Goal: Task Accomplishment & Management: Complete application form

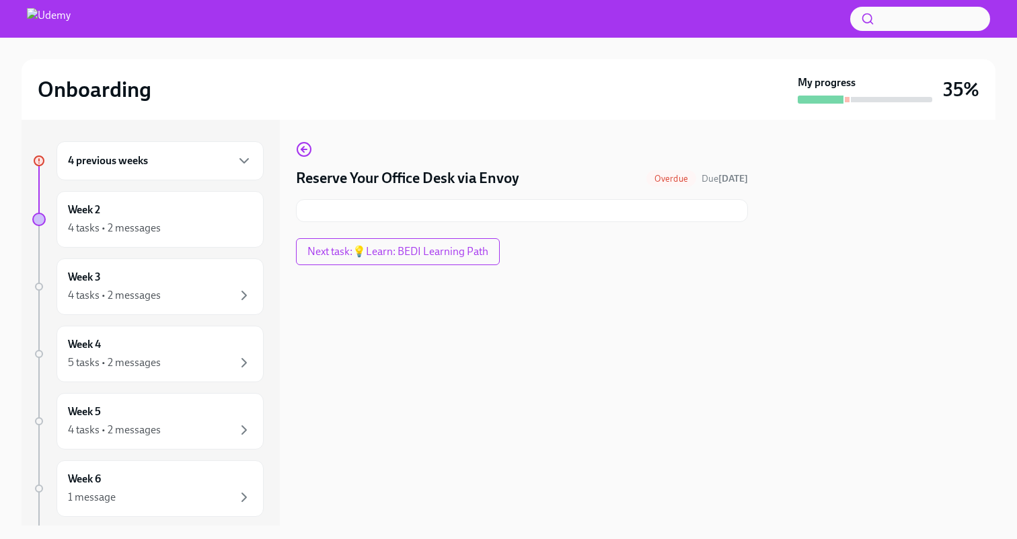
click at [215, 167] on div "4 previous weeks" at bounding box center [160, 161] width 184 height 16
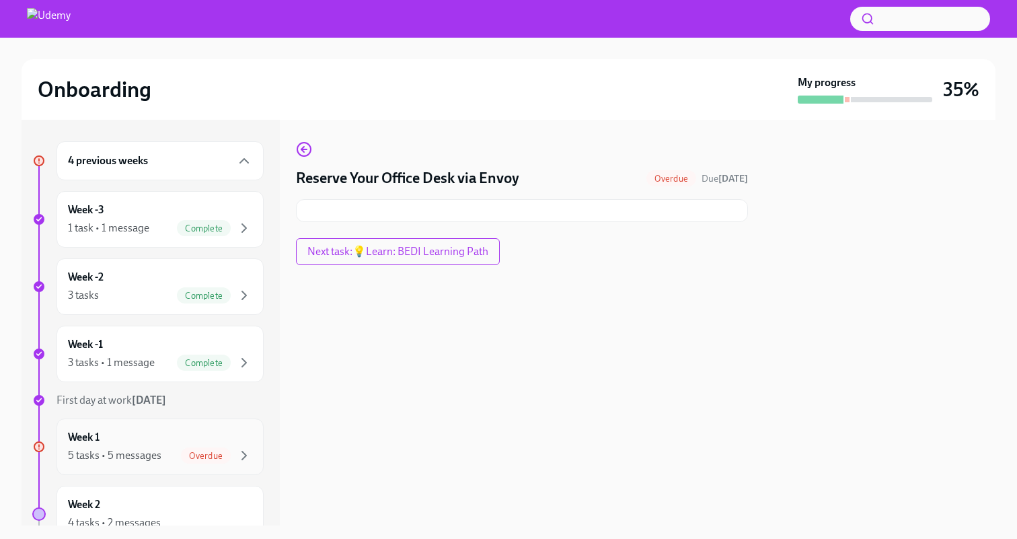
click at [172, 439] on div "Week 1 5 tasks • 5 messages Overdue" at bounding box center [160, 447] width 184 height 34
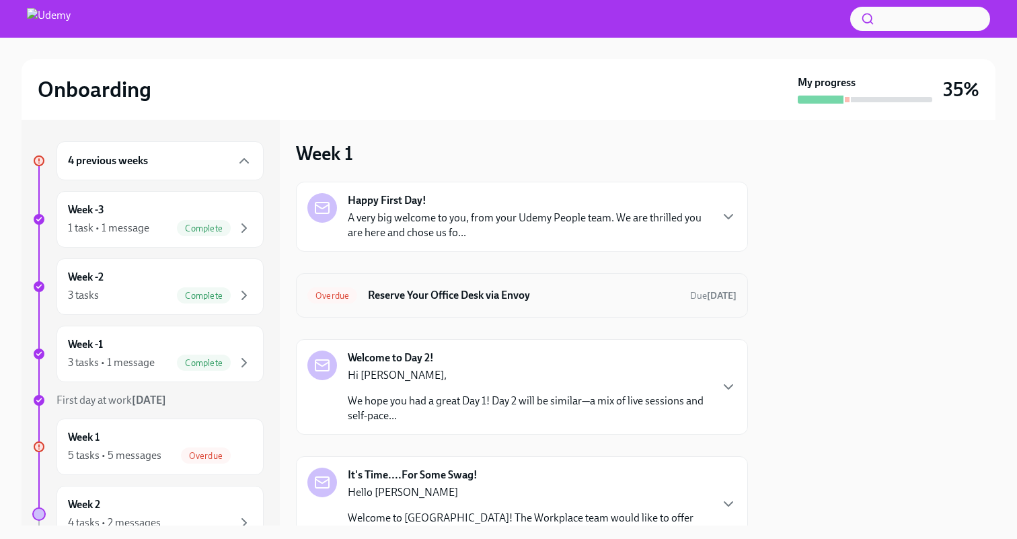
click at [536, 286] on div "Overdue Reserve Your Office Desk via Envoy Due 2 days ago" at bounding box center [522, 296] width 429 height 22
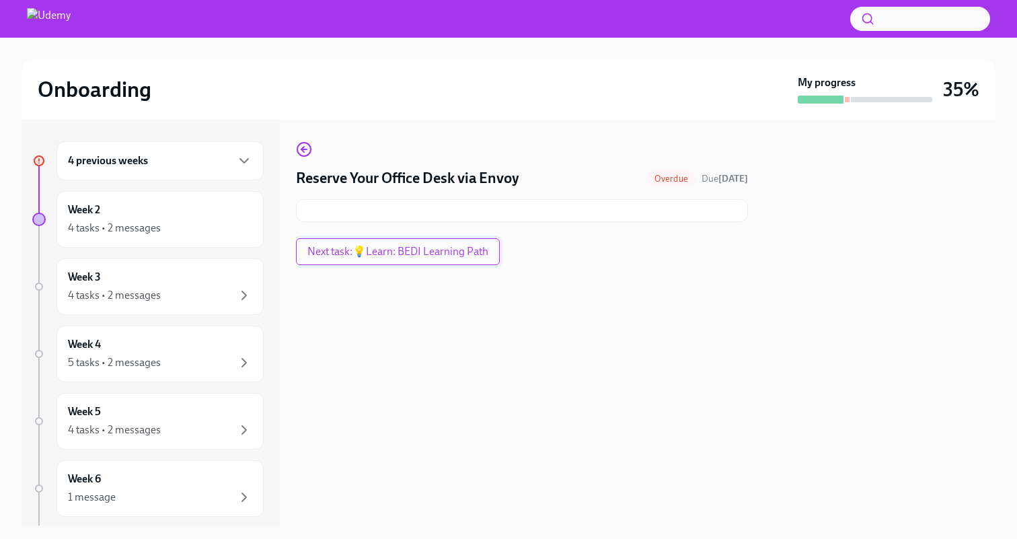
click at [453, 254] on span "Next task : 💡Learn: BEDI Learning Path" at bounding box center [398, 251] width 181 height 13
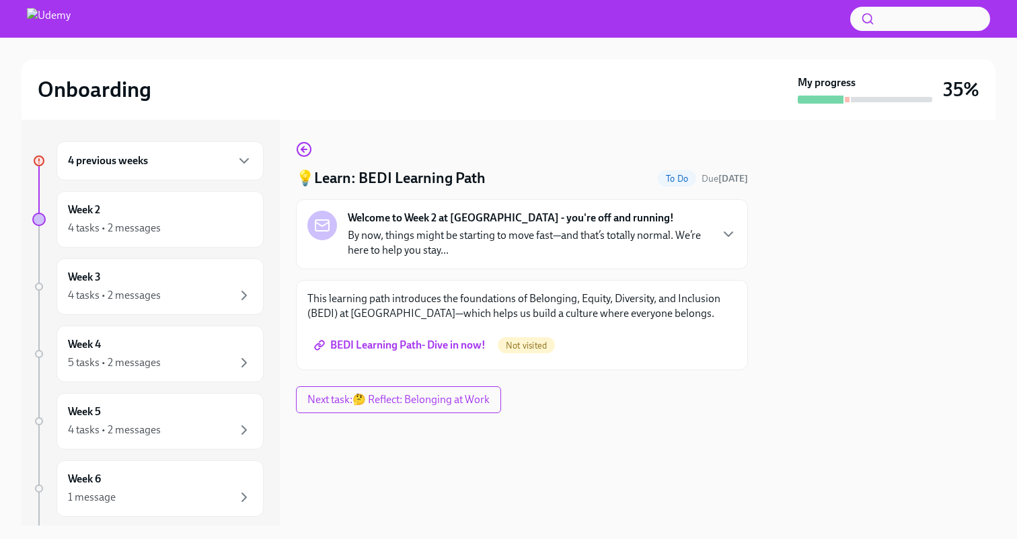
click at [470, 237] on p "By now, things might be starting to move fast—and that’s totally normal. We’re …" at bounding box center [529, 243] width 362 height 30
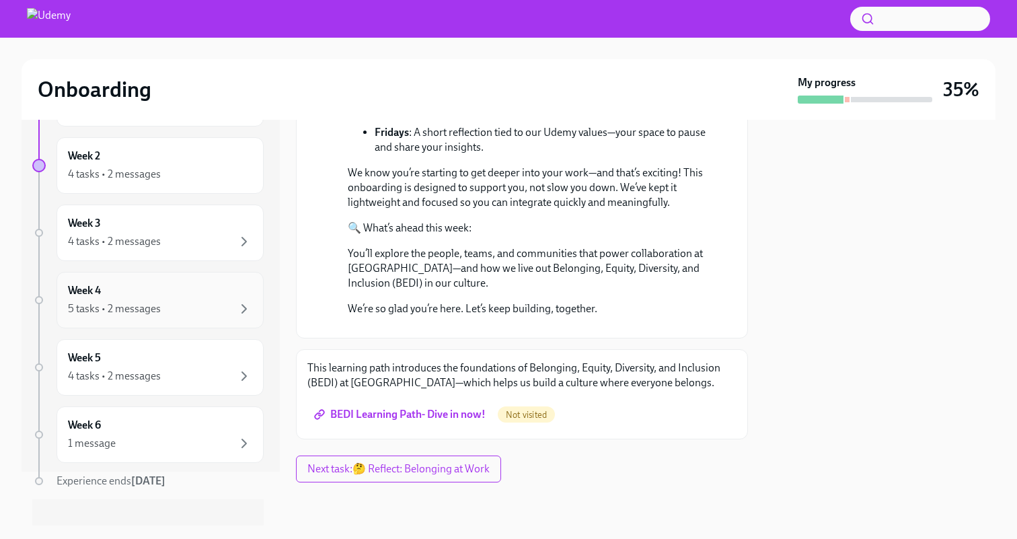
scroll to position [56, 0]
click at [375, 419] on span "BEDI Learning Path- Dive in now!" at bounding box center [401, 414] width 169 height 13
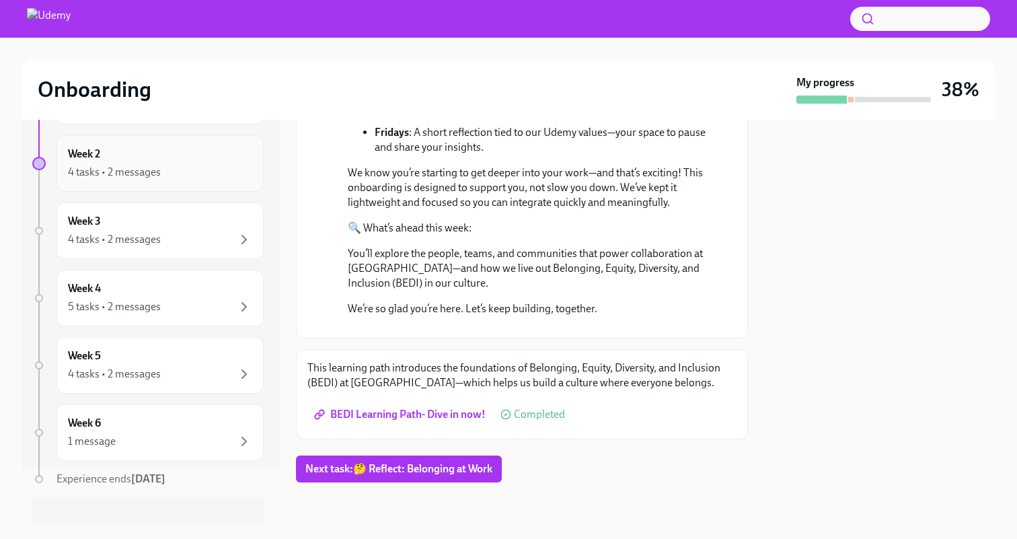
click at [205, 183] on div "Week 2 4 tasks • 2 messages" at bounding box center [160, 163] width 207 height 57
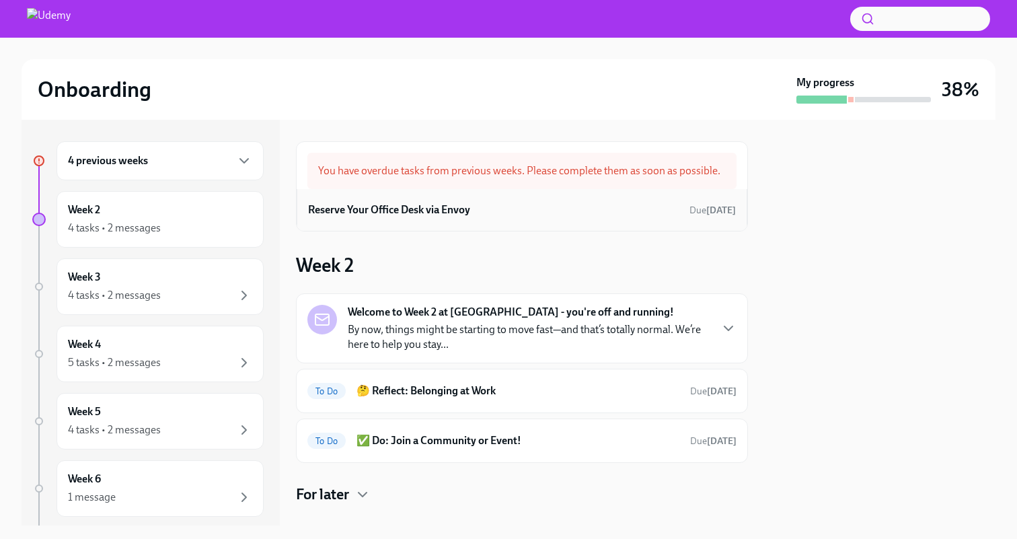
click at [590, 217] on div "Reserve Your Office Desk via Envoy Due 2 days ago" at bounding box center [522, 210] width 428 height 20
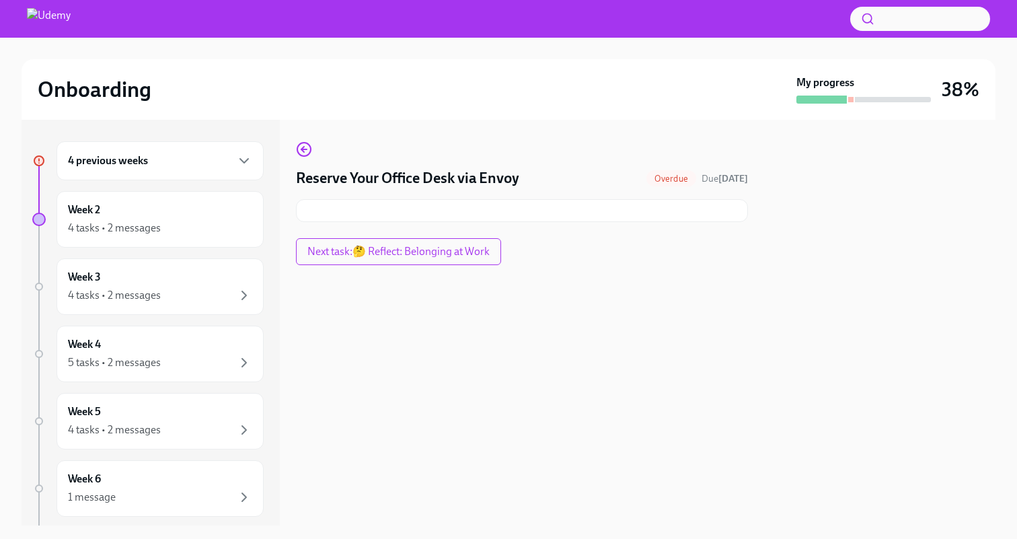
click at [554, 208] on div at bounding box center [522, 210] width 452 height 23
click at [484, 237] on div "Reserve Your Office Desk via Envoy Overdue Due 2 days ago Next task : 🤔 Reflect…" at bounding box center [522, 203] width 452 height 124
click at [479, 249] on span "Next task : 🤔 Reflect: Belonging at Work" at bounding box center [399, 251] width 182 height 13
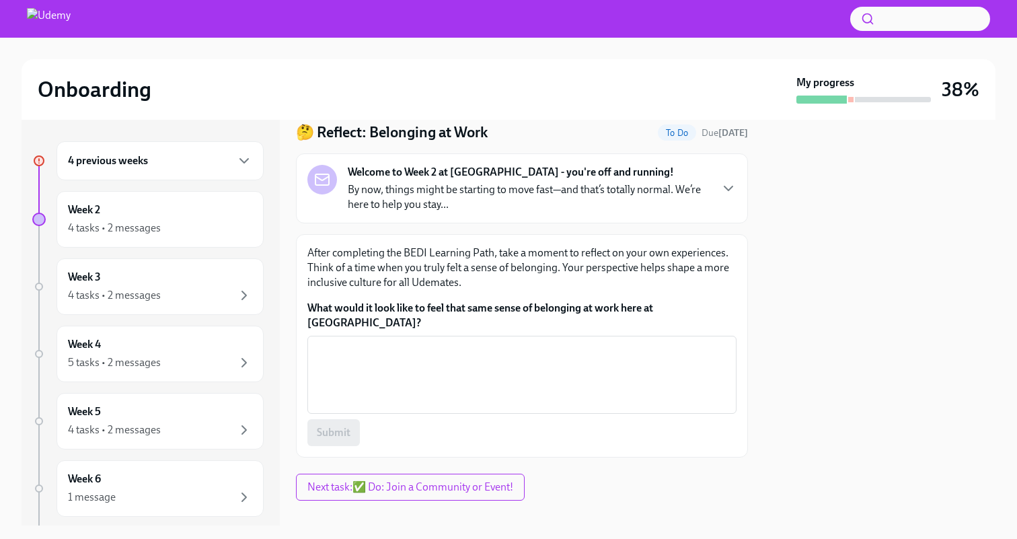
scroll to position [49, 0]
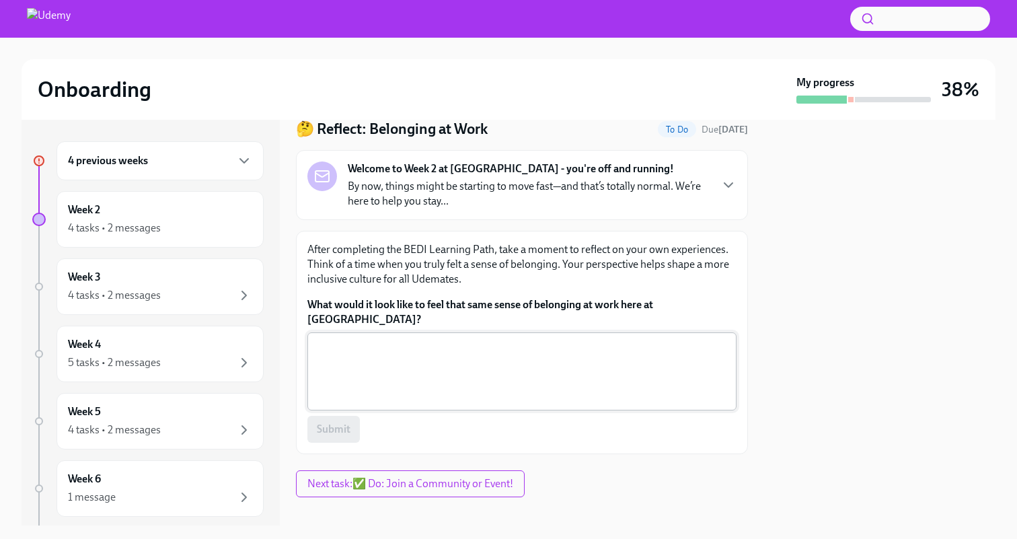
click at [489, 339] on textarea "What would it look like to feel that same sense of belonging at work here at Ud…" at bounding box center [522, 371] width 413 height 65
click at [538, 188] on p "By now, things might be starting to move fast—and that’s totally normal. We’re …" at bounding box center [529, 194] width 362 height 30
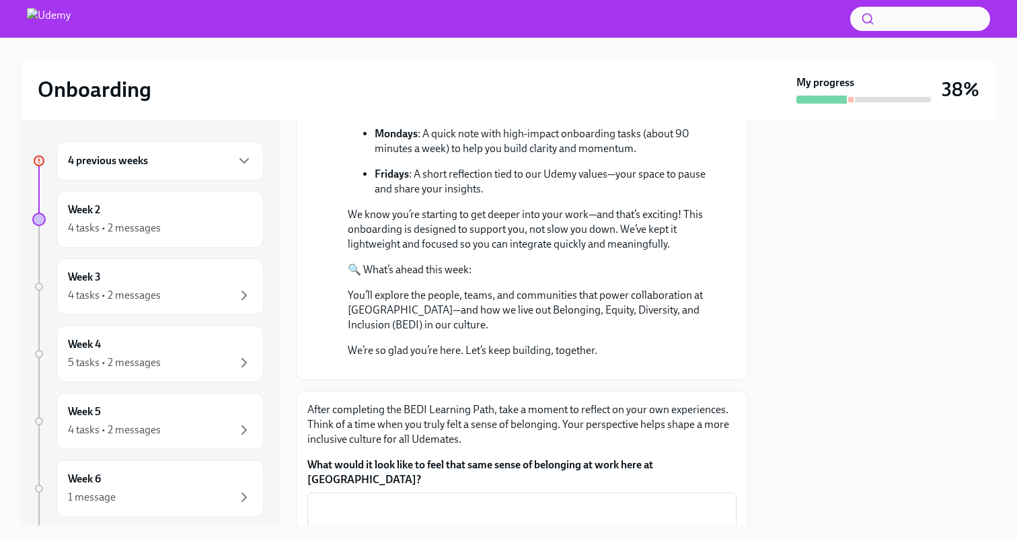
scroll to position [491, 0]
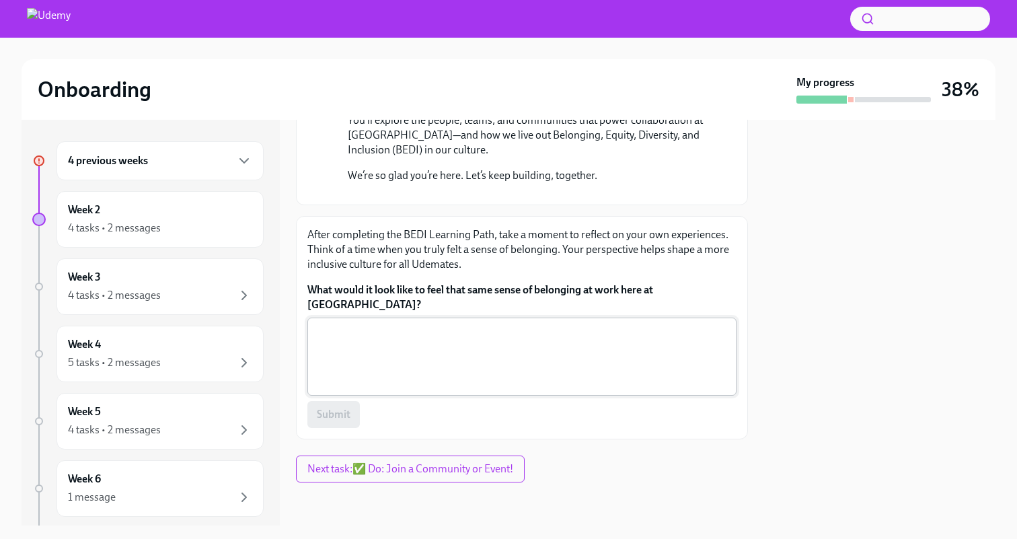
click at [482, 389] on textarea "What would it look like to feel that same sense of belonging at work here at Ud…" at bounding box center [522, 356] width 413 height 65
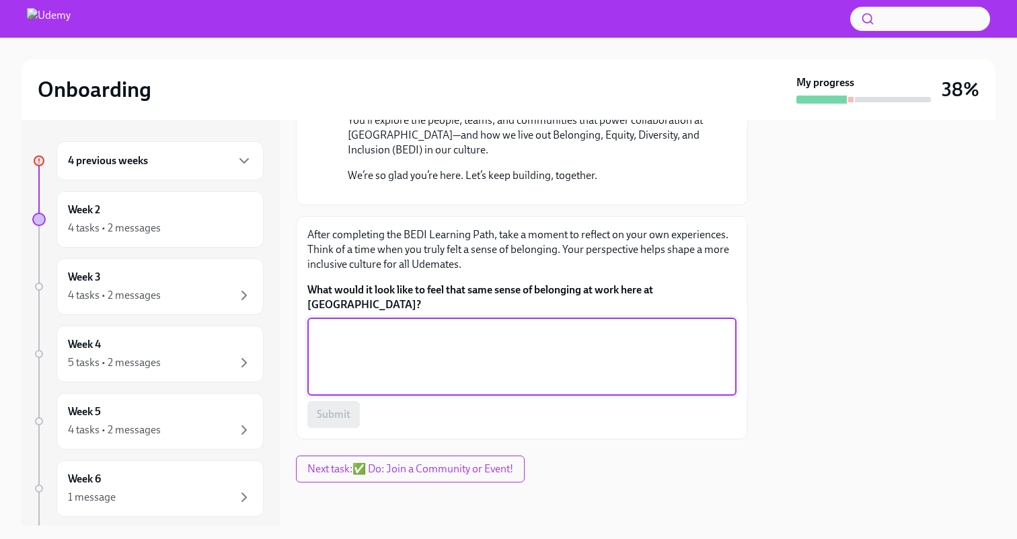
click at [482, 389] on textarea "What would it look like to feel that same sense of belonging at work here at Ud…" at bounding box center [522, 356] width 413 height 65
click at [374, 389] on textarea "What would it look like to feel that same sense of belonging at work here at Ud…" at bounding box center [522, 356] width 413 height 65
click at [515, 369] on textarea "Having a place where all walks of life are excepted and have a voice" at bounding box center [522, 356] width 413 height 65
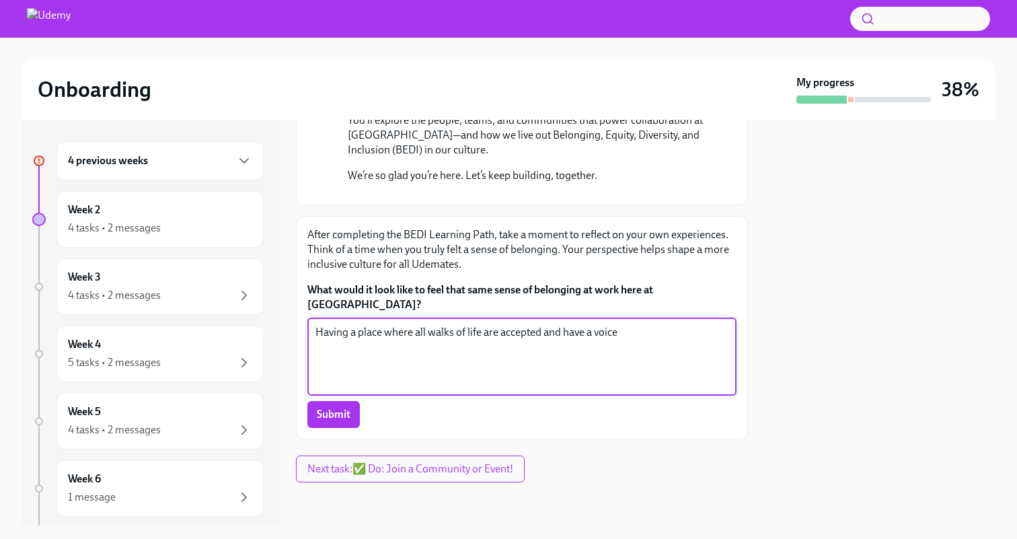
click at [524, 388] on textarea "Having a place where all walks of life are accepted and have a voice" at bounding box center [522, 356] width 413 height 65
type textarea "Having a place where all walks of life are accepted and have a voice"
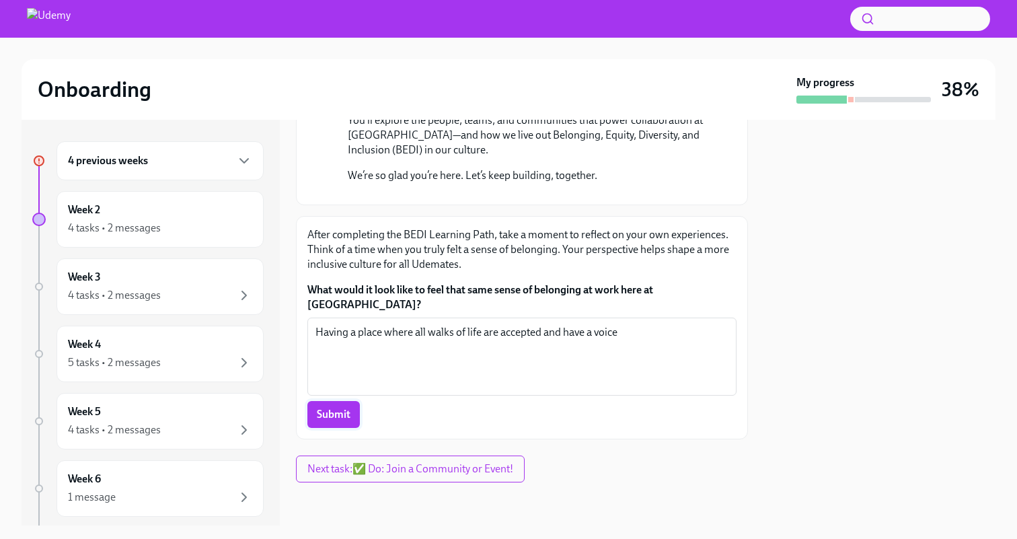
click at [339, 421] on span "Submit" at bounding box center [334, 414] width 34 height 13
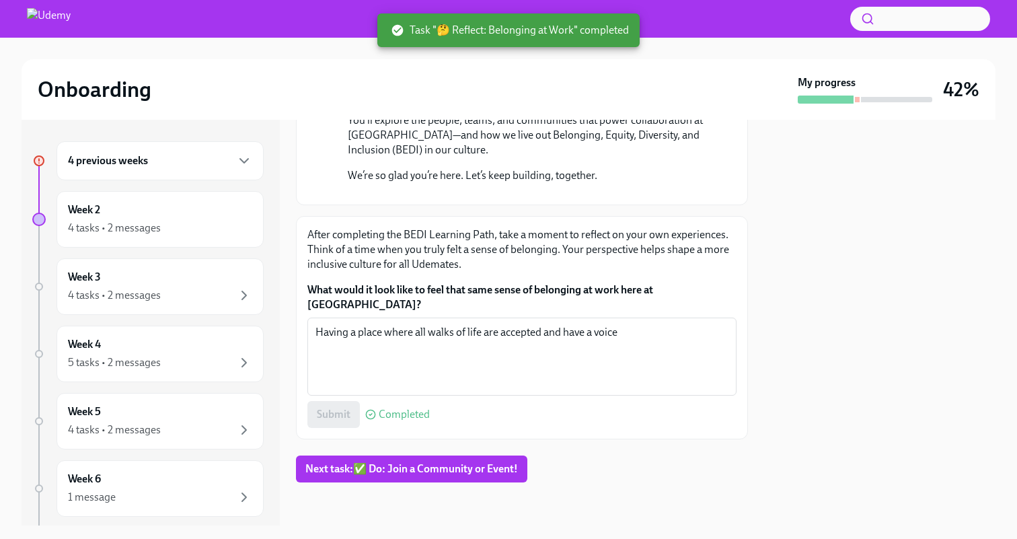
click at [338, 428] on div "Submit Completed" at bounding box center [522, 414] width 429 height 27
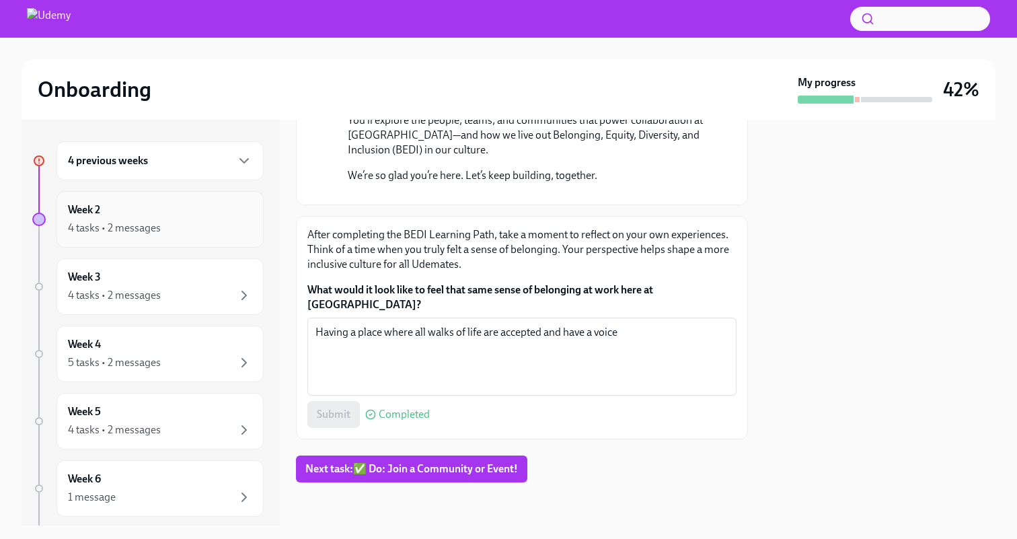
click at [166, 213] on div "Week 2 4 tasks • 2 messages" at bounding box center [160, 220] width 184 height 34
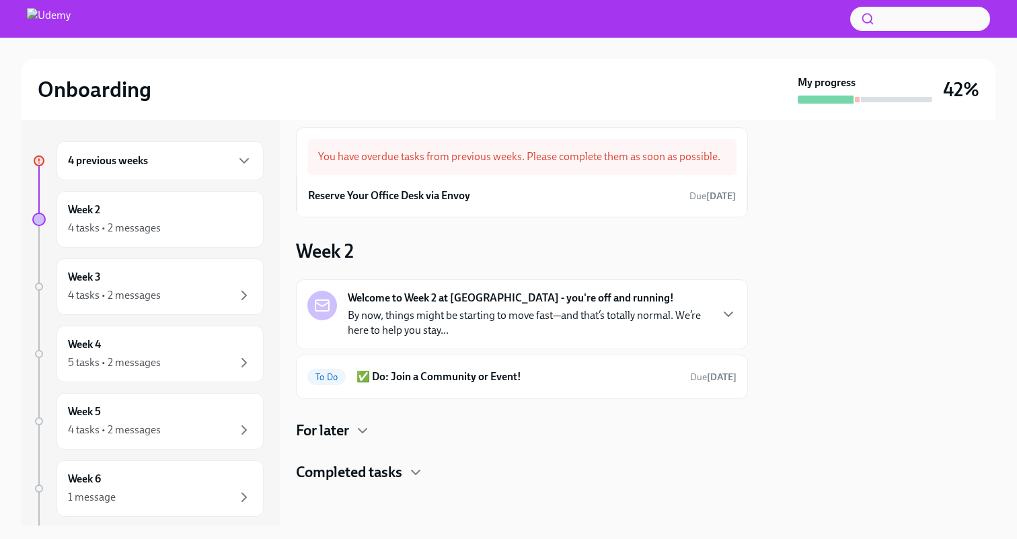
scroll to position [13, 0]
click at [366, 433] on icon "button" at bounding box center [363, 431] width 16 height 16
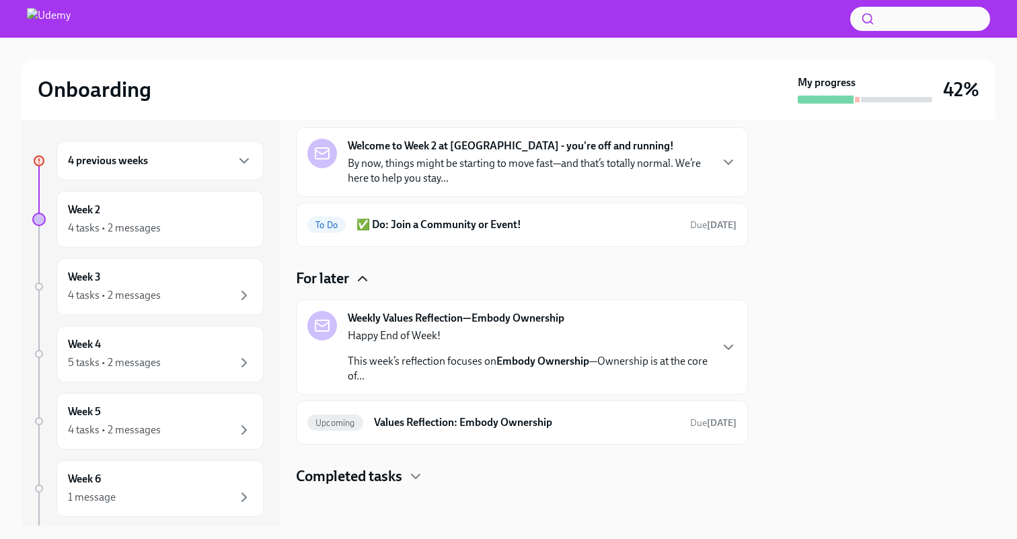
scroll to position [170, 0]
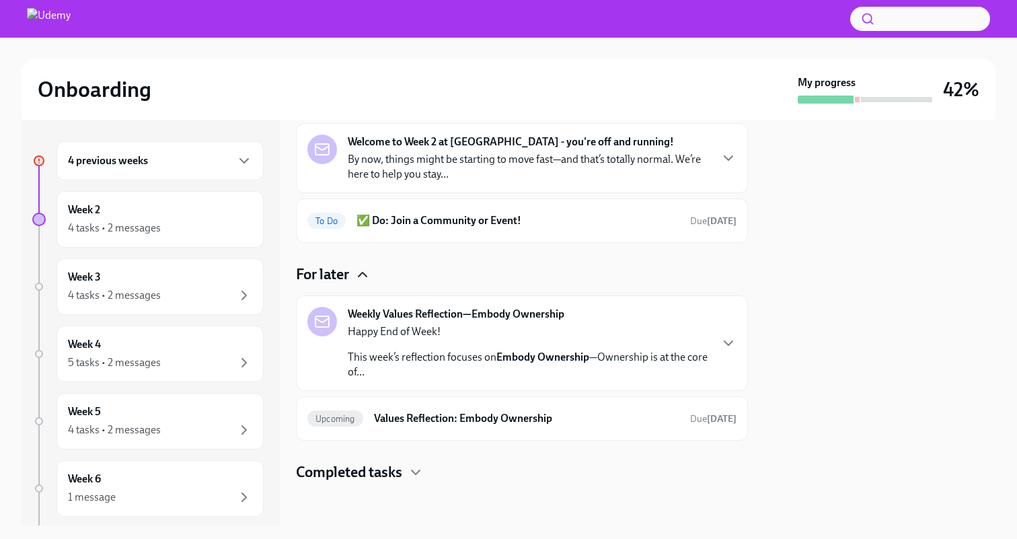
click at [404, 468] on div "Completed tasks" at bounding box center [522, 472] width 452 height 20
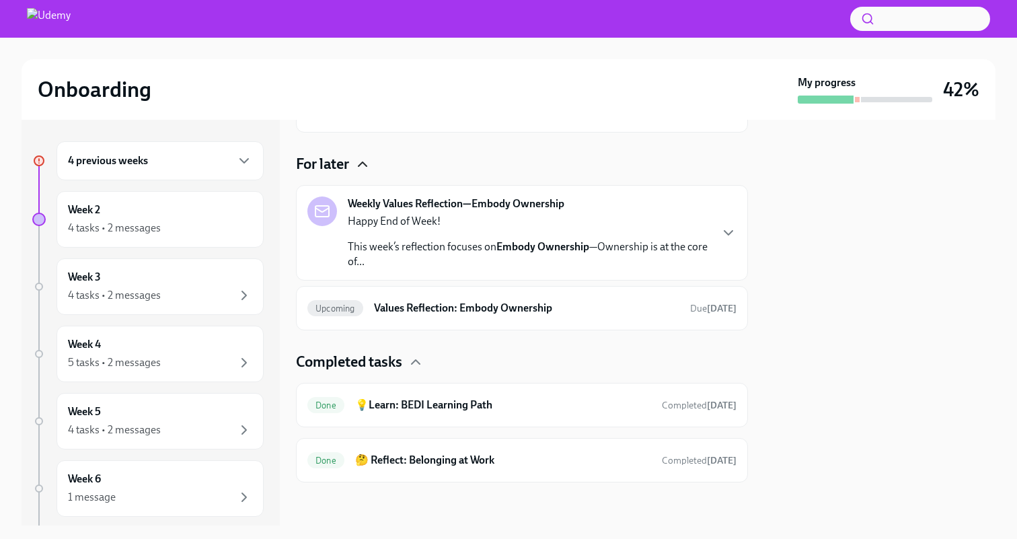
scroll to position [0, 0]
